Goal: Task Accomplishment & Management: Use online tool/utility

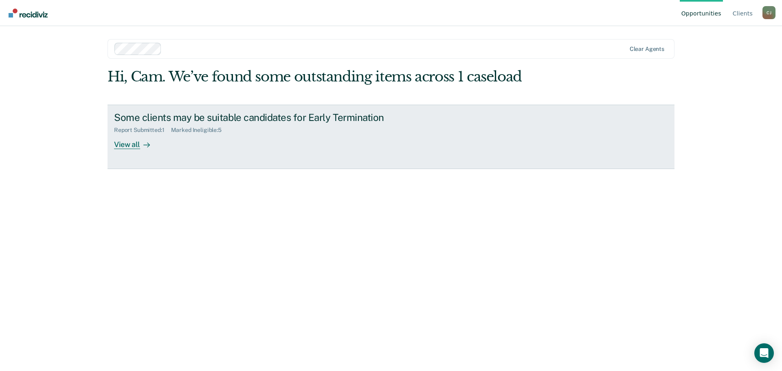
click at [252, 147] on div "Some clients may be suitable candidates for Early Termination Report Submitted …" at bounding box center [266, 130] width 305 height 37
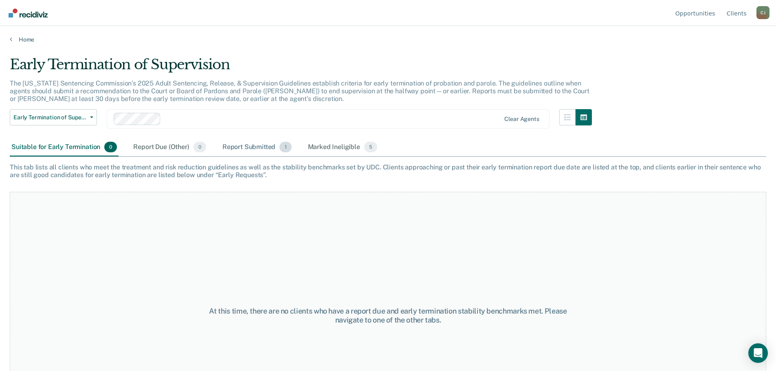
click at [244, 147] on div "Report Submitted 1" at bounding box center [257, 147] width 72 height 18
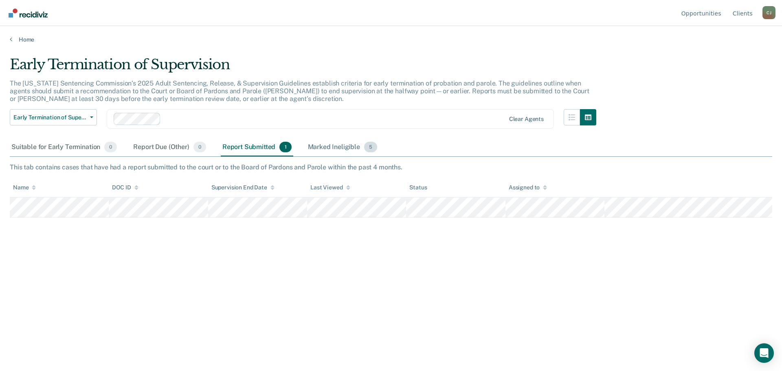
click at [319, 148] on div "Marked Ineligible 5" at bounding box center [342, 147] width 73 height 18
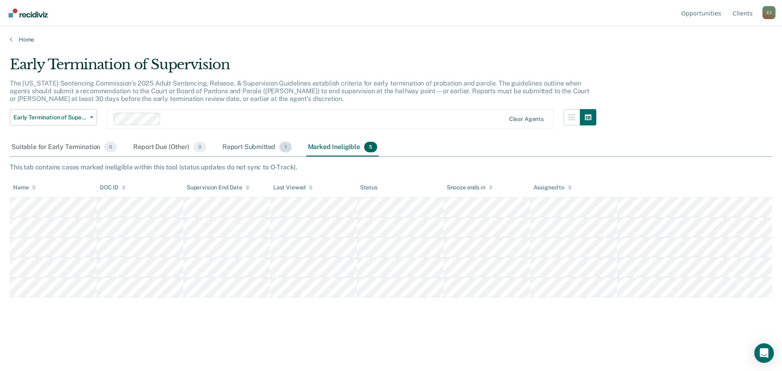
click at [248, 146] on div "Report Submitted 1" at bounding box center [257, 147] width 72 height 18
